Goal: Transaction & Acquisition: Purchase product/service

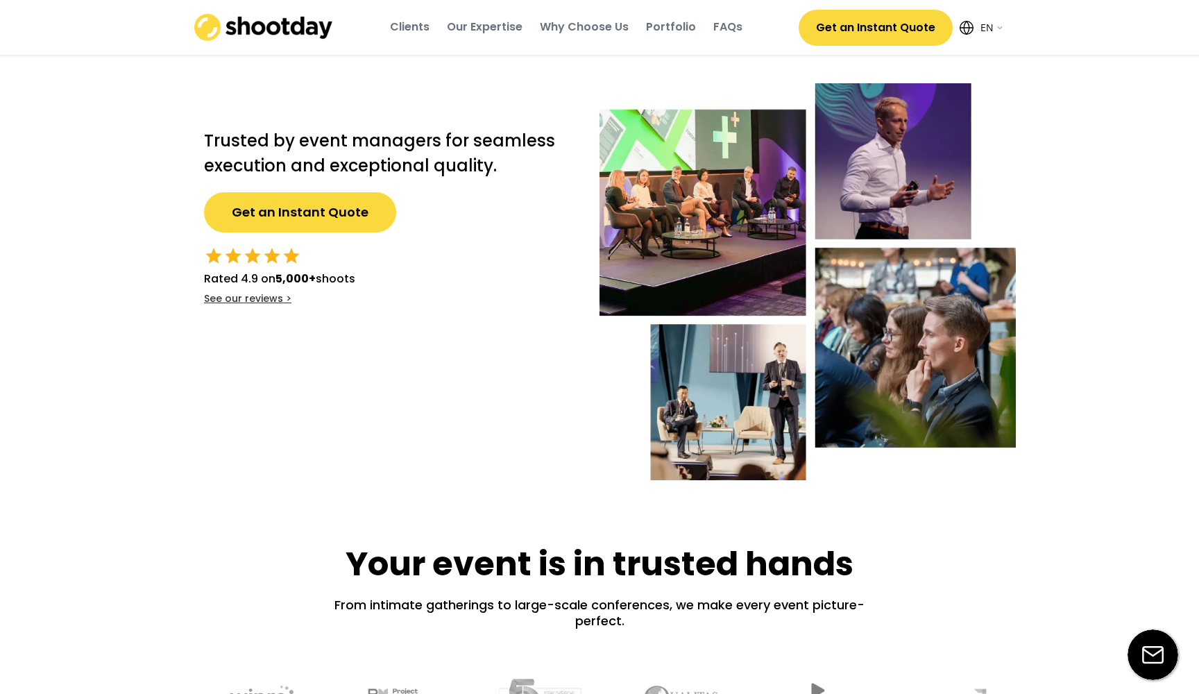
select select ""en""
click at [675, 20] on div "Portfolio" at bounding box center [671, 26] width 50 height 15
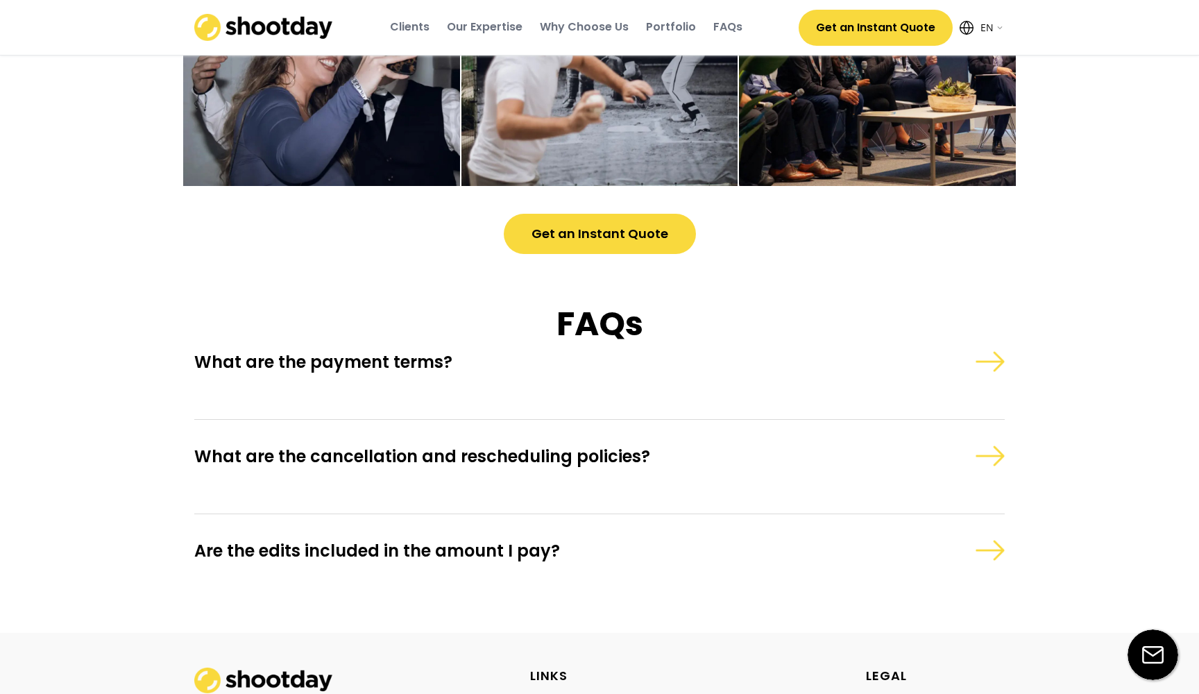
scroll to position [3753, 0]
click at [963, 361] on div "What are the payment terms?" at bounding box center [599, 361] width 811 height 31
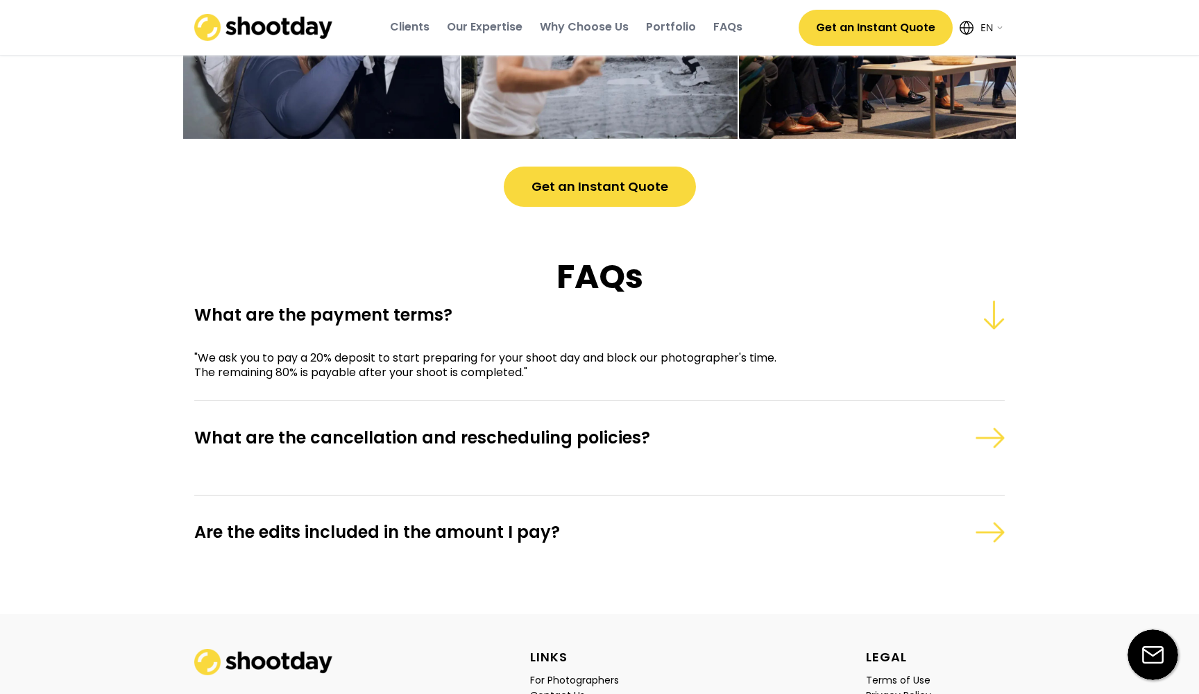
scroll to position [3808, 0]
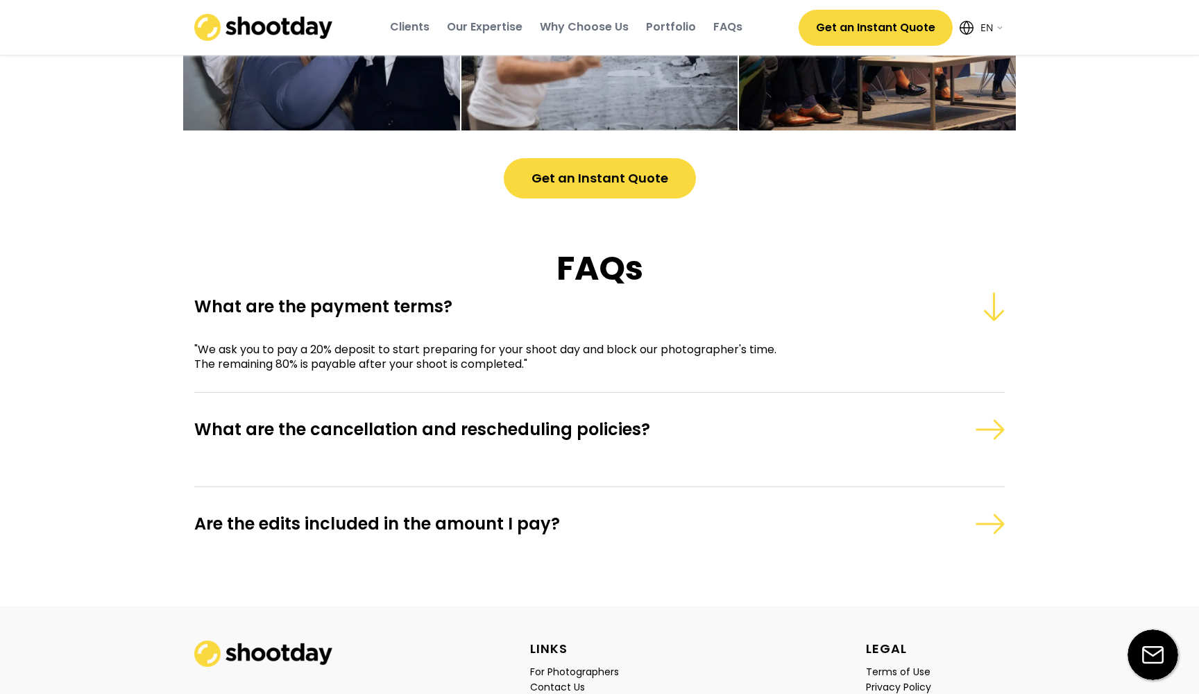
click at [869, 479] on div "What are the cancellation and rescheduling policies?" at bounding box center [599, 451] width 811 height 74
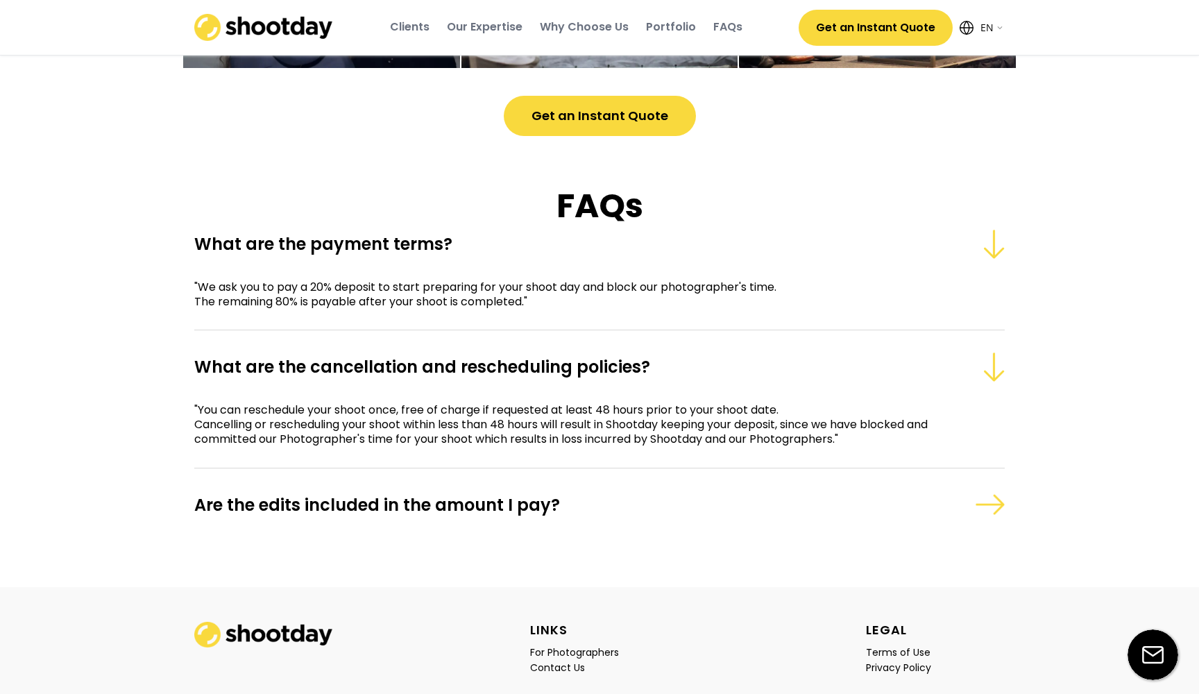
scroll to position [3911, 0]
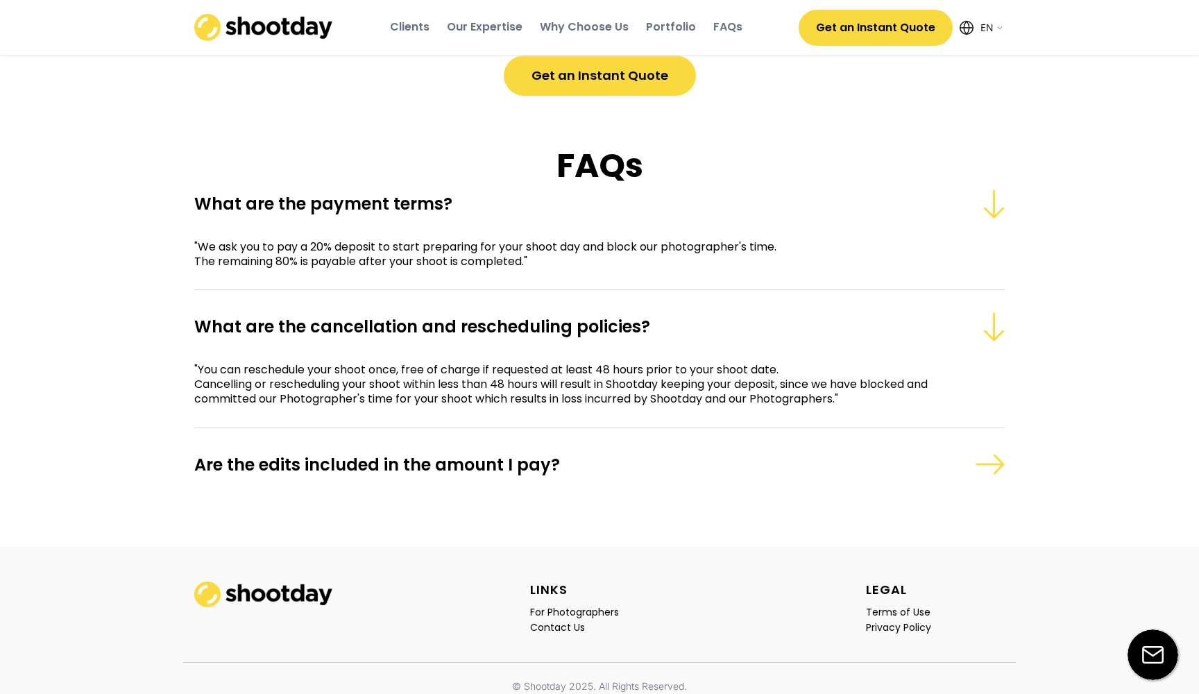
click at [931, 480] on div "Are the edits included in the amount I pay?" at bounding box center [599, 464] width 811 height 31
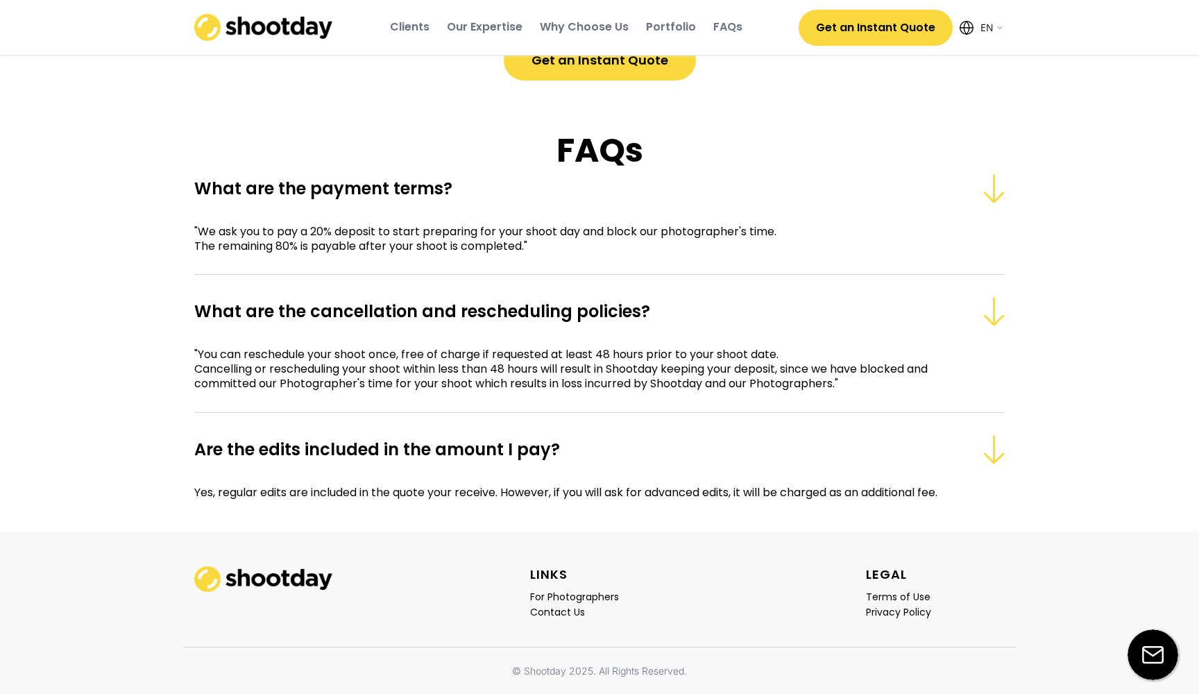
scroll to position [3963, 0]
click at [564, 611] on div "Contact Us" at bounding box center [557, 612] width 55 height 12
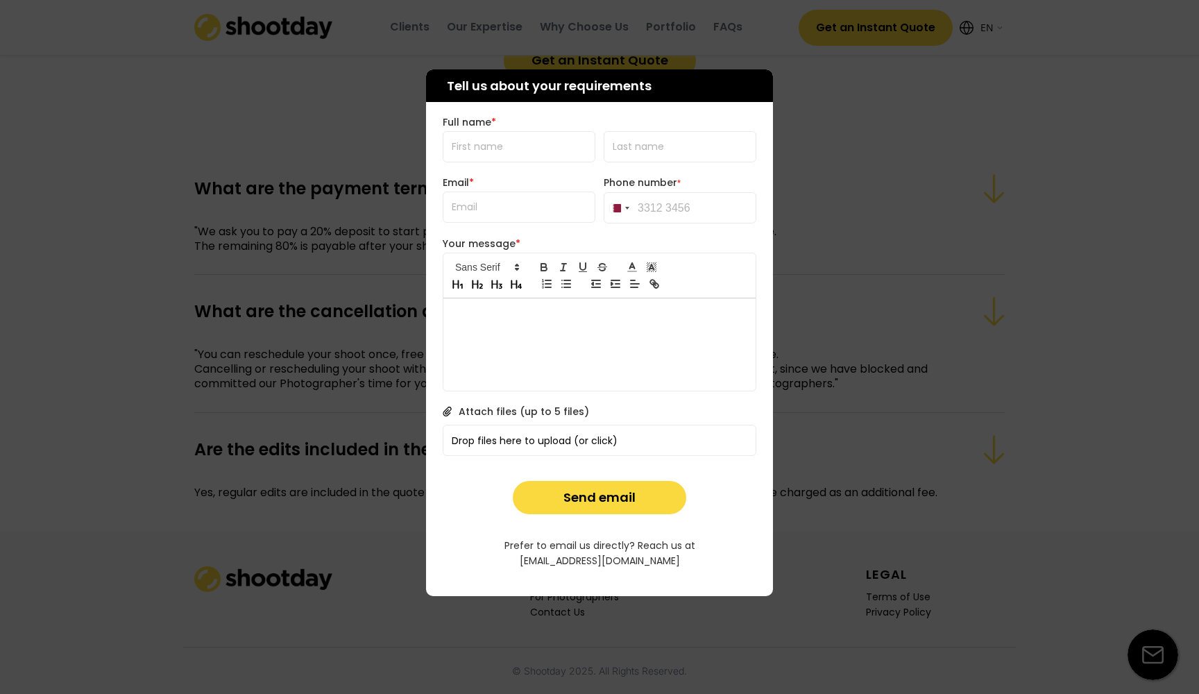
click at [847, 402] on div at bounding box center [599, 347] width 1199 height 694
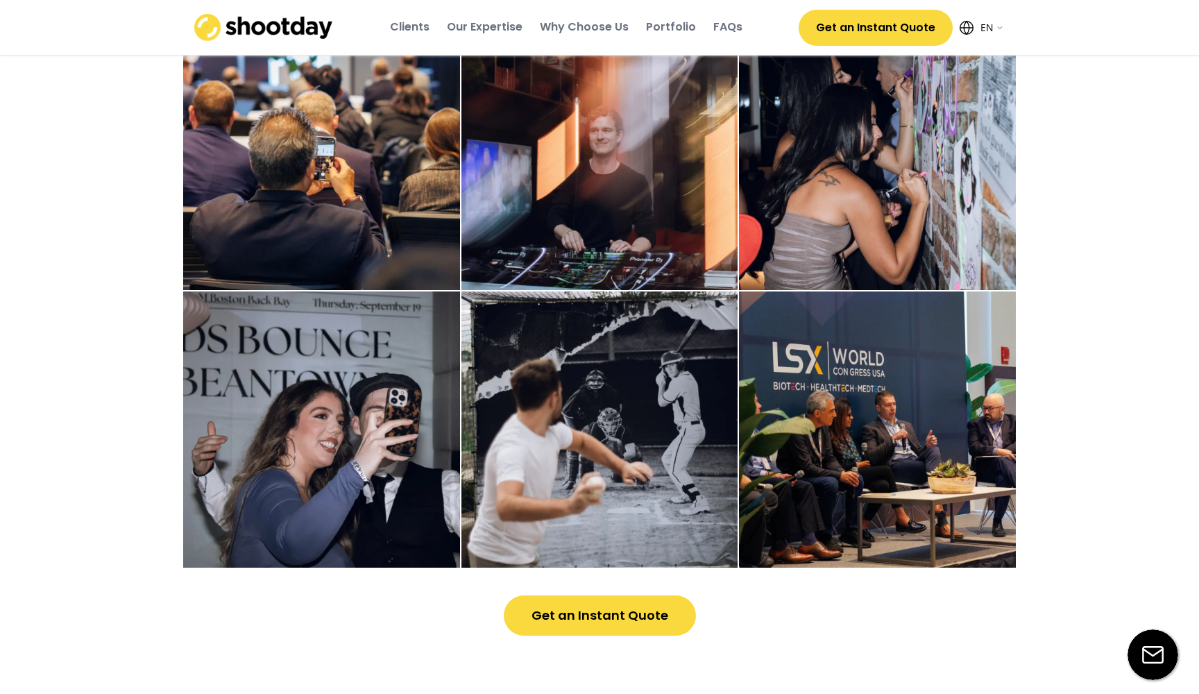
scroll to position [3472, 0]
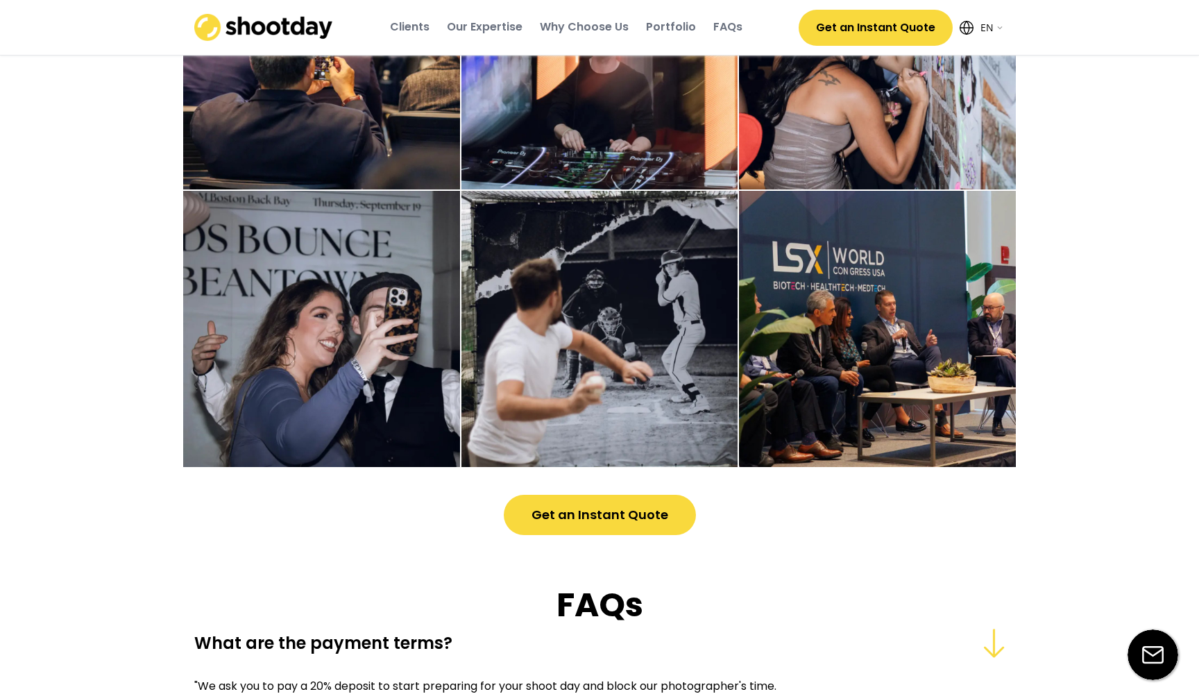
click at [644, 535] on button "Get an Instant Quote" at bounding box center [600, 515] width 192 height 40
